Goal: Information Seeking & Learning: Learn about a topic

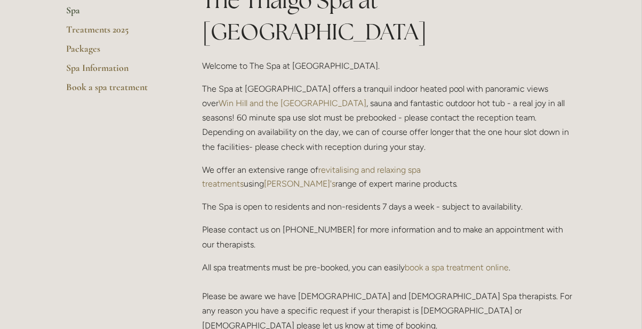
scroll to position [282, 0]
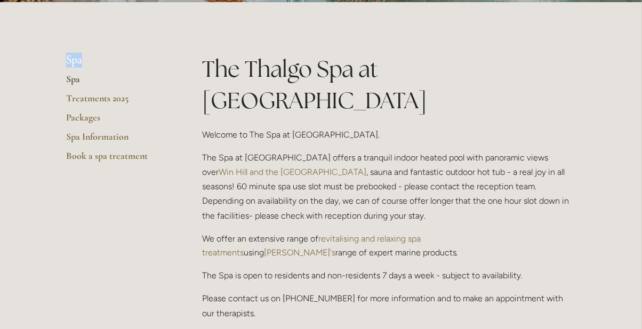
scroll to position [0, 0]
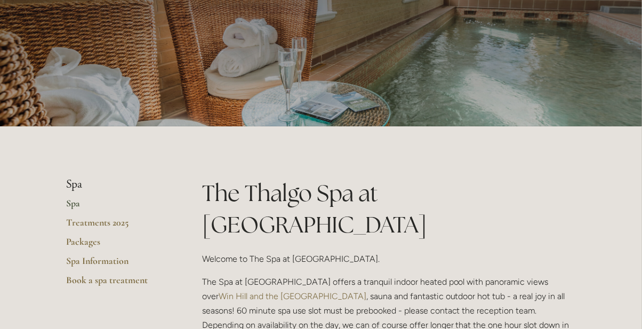
scroll to position [88, 0]
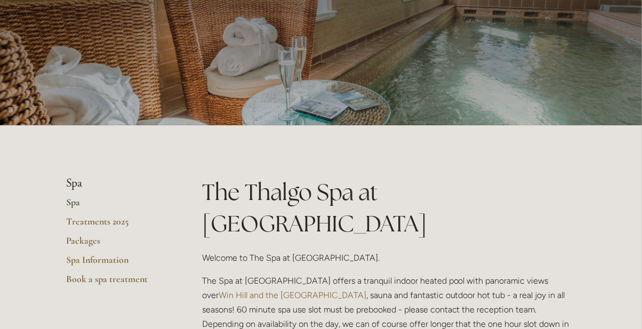
click at [68, 215] on link "Spa" at bounding box center [117, 205] width 102 height 19
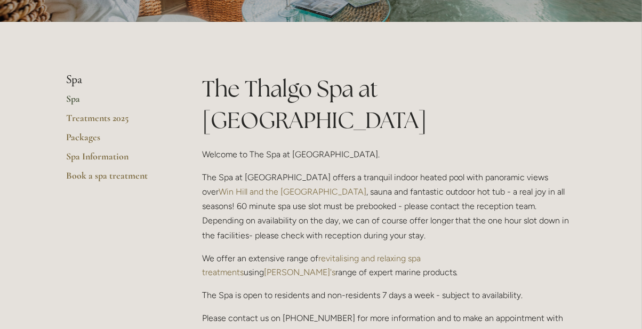
scroll to position [195, 0]
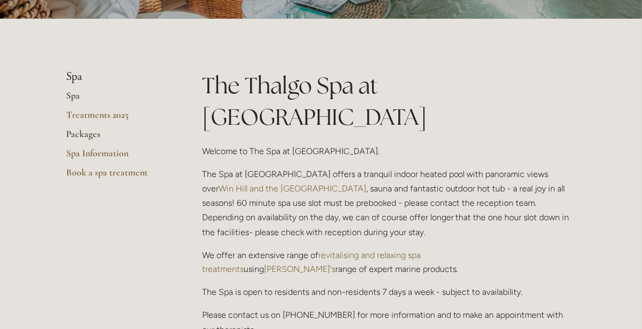
click at [72, 147] on link "Packages" at bounding box center [117, 137] width 102 height 19
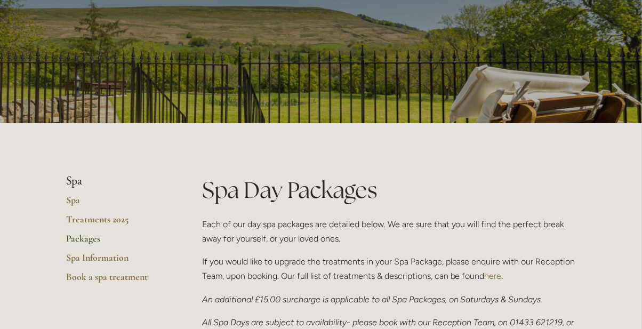
scroll to position [91, 0]
click at [74, 232] on link "Treatments 2025" at bounding box center [117, 222] width 102 height 19
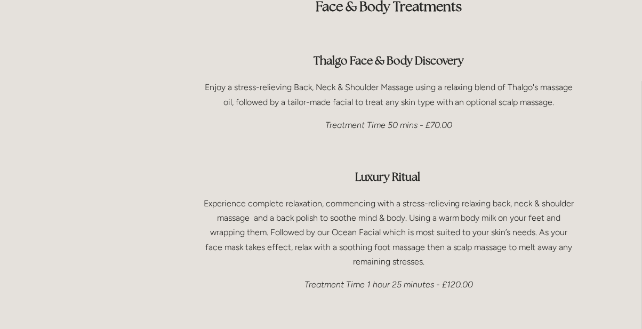
scroll to position [1545, 0]
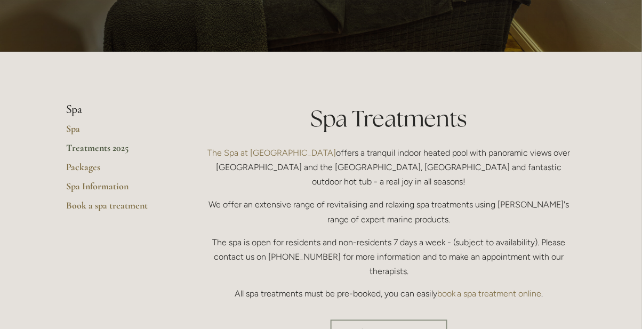
scroll to position [0, 0]
